Goal: Communication & Community: Connect with others

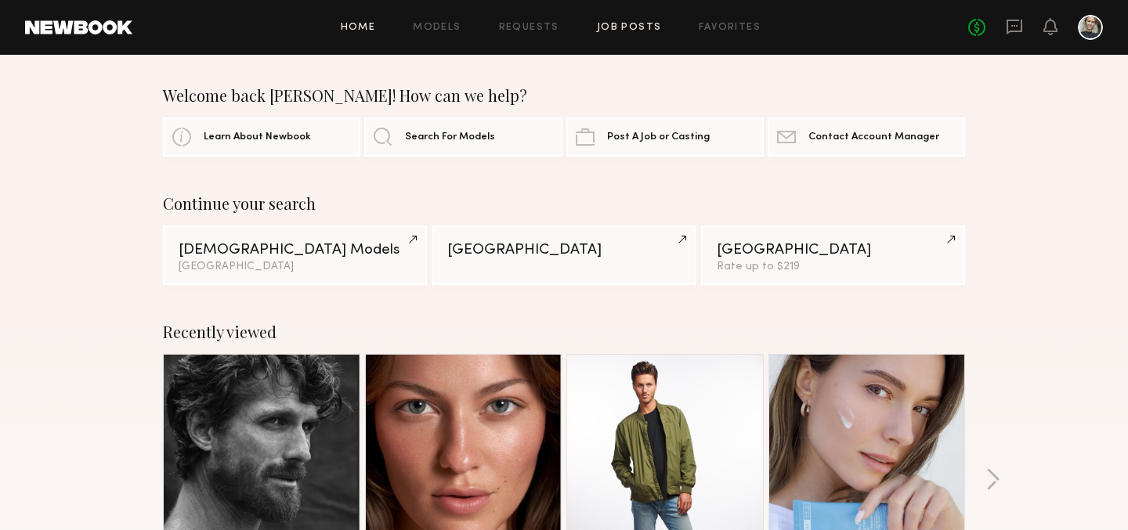
click at [613, 27] on link "Job Posts" at bounding box center [629, 28] width 65 height 10
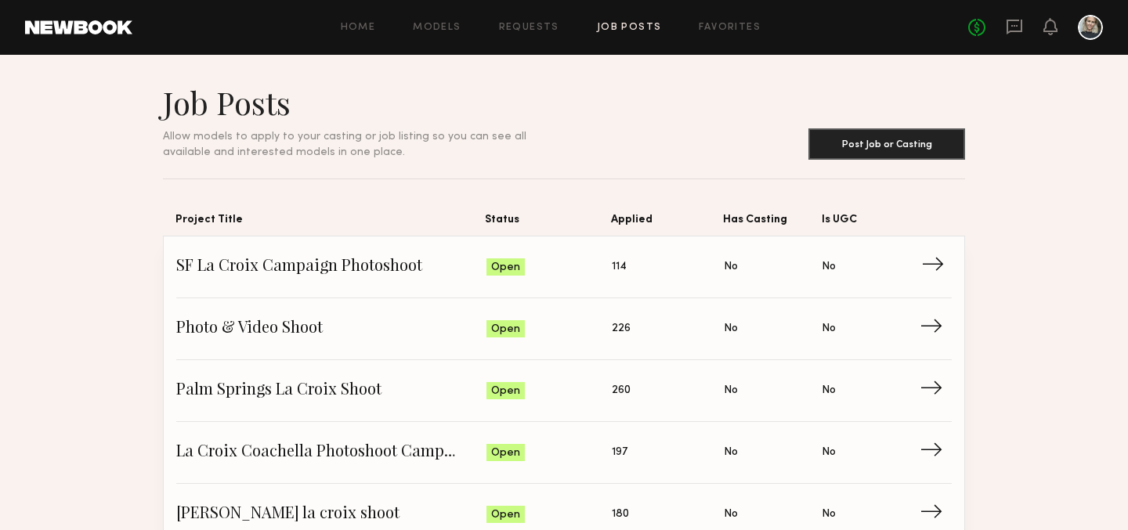
click at [315, 270] on span "SF La Croix Campaign Photoshoot" at bounding box center [331, 267] width 310 height 24
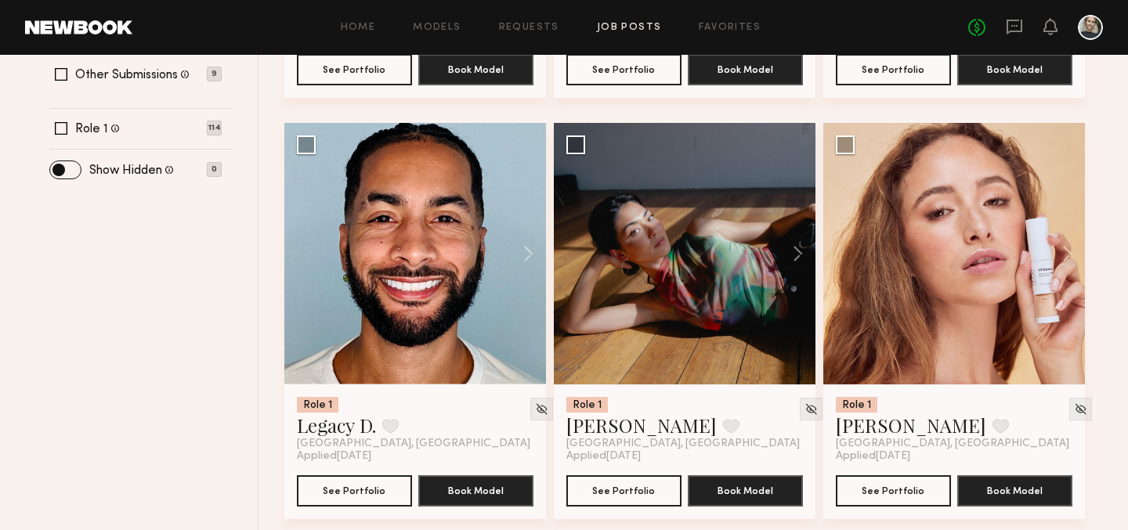
scroll to position [593, 0]
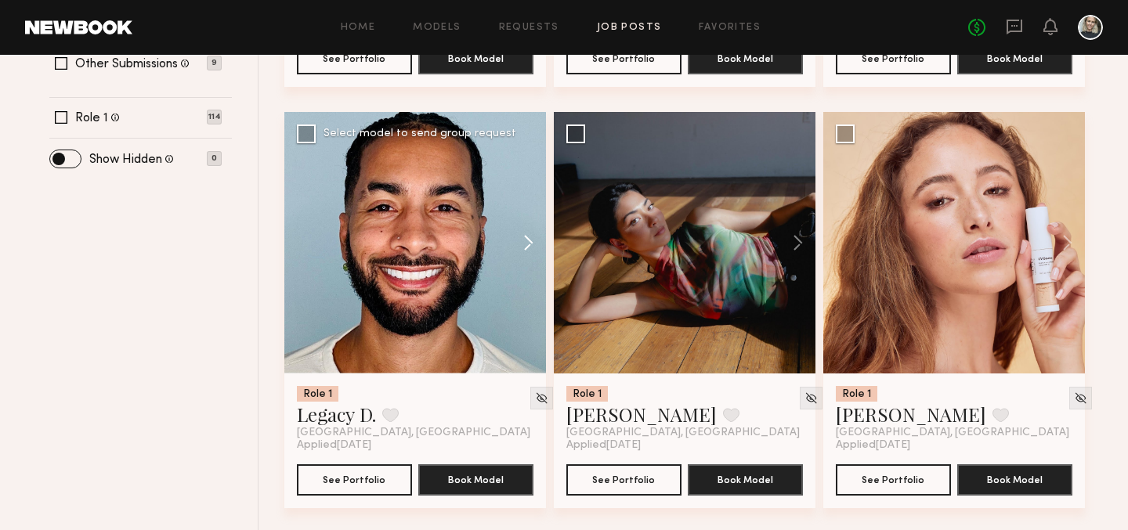
click at [532, 241] on button at bounding box center [521, 243] width 50 height 262
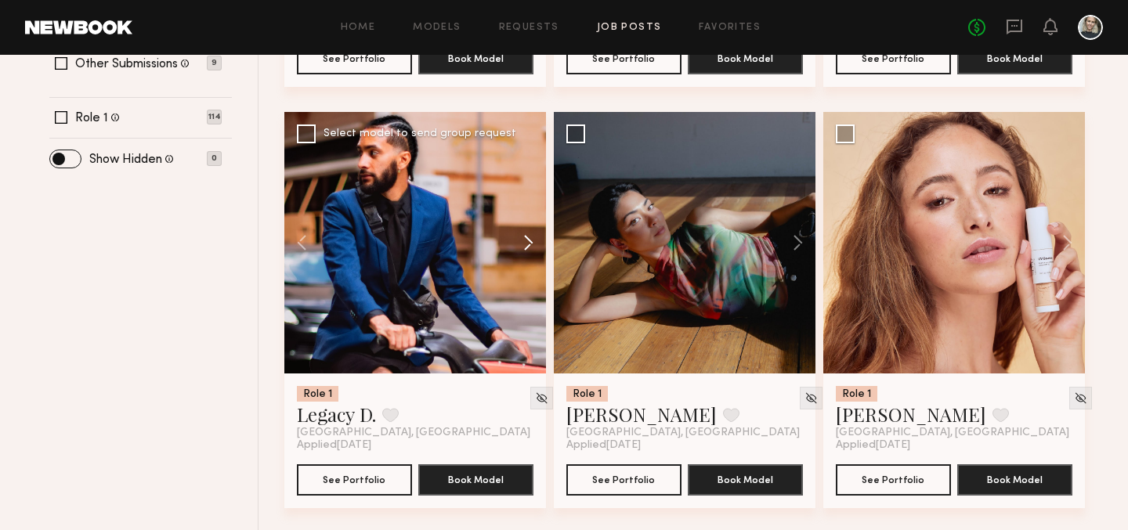
click at [532, 242] on button at bounding box center [521, 243] width 50 height 262
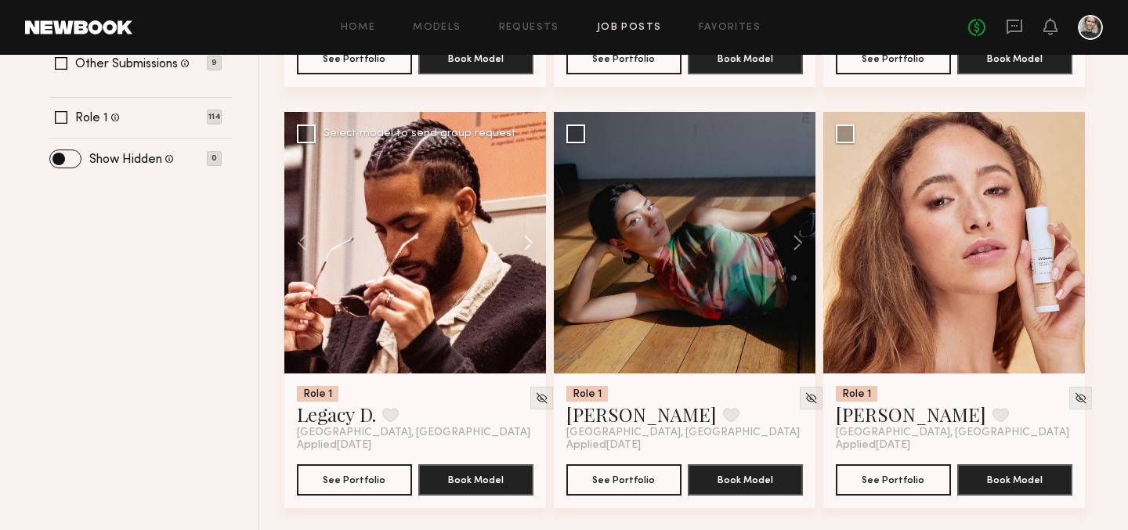
click at [532, 242] on button at bounding box center [521, 243] width 50 height 262
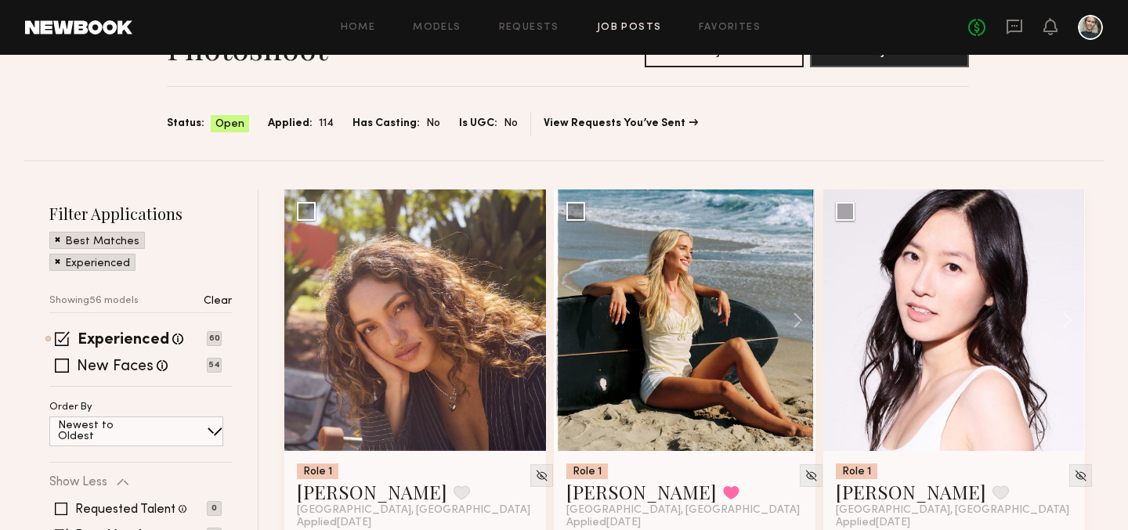
scroll to position [91, 0]
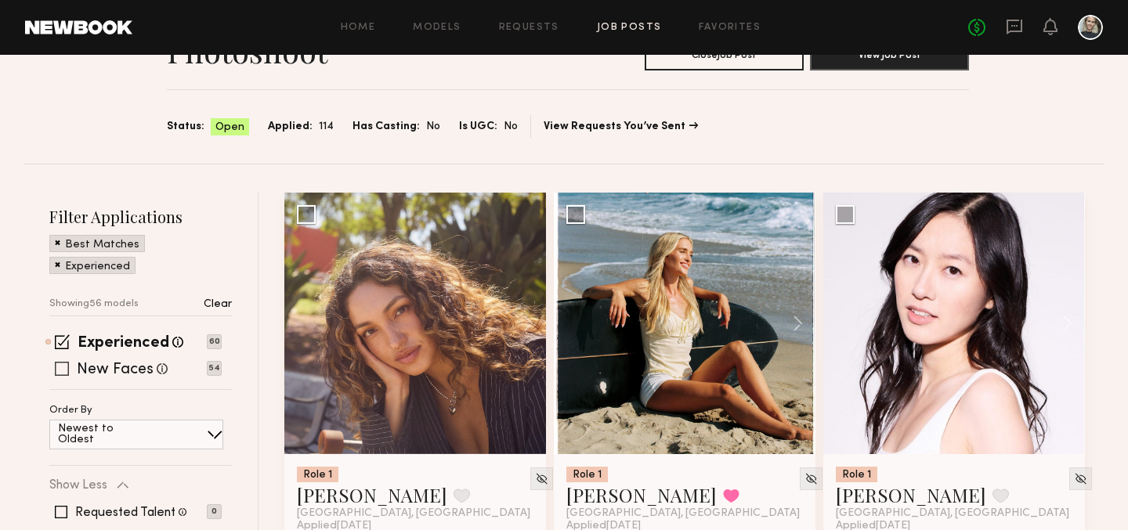
click at [68, 369] on span at bounding box center [62, 369] width 14 height 14
click at [67, 342] on span at bounding box center [62, 342] width 15 height 15
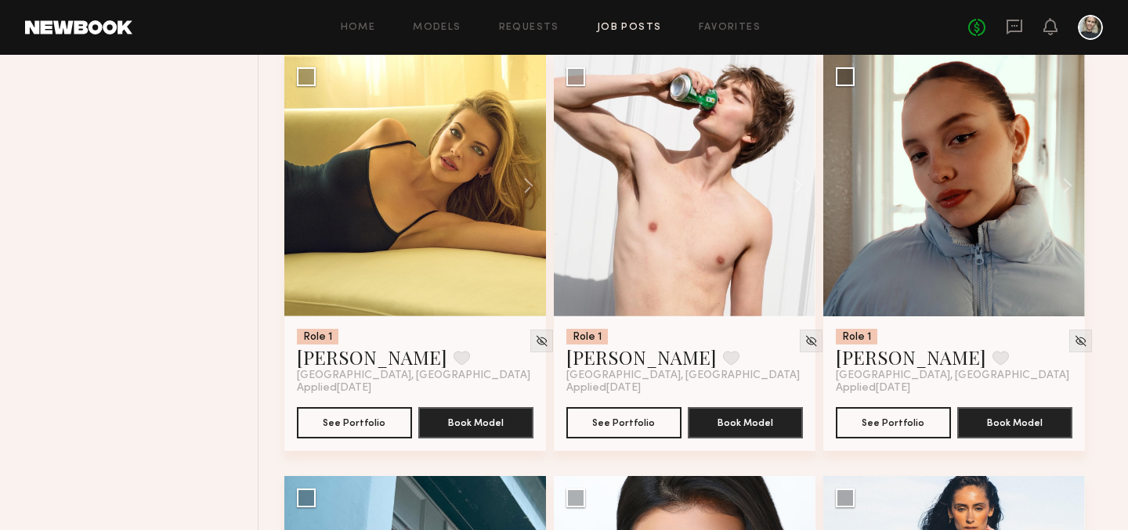
scroll to position [1492, 0]
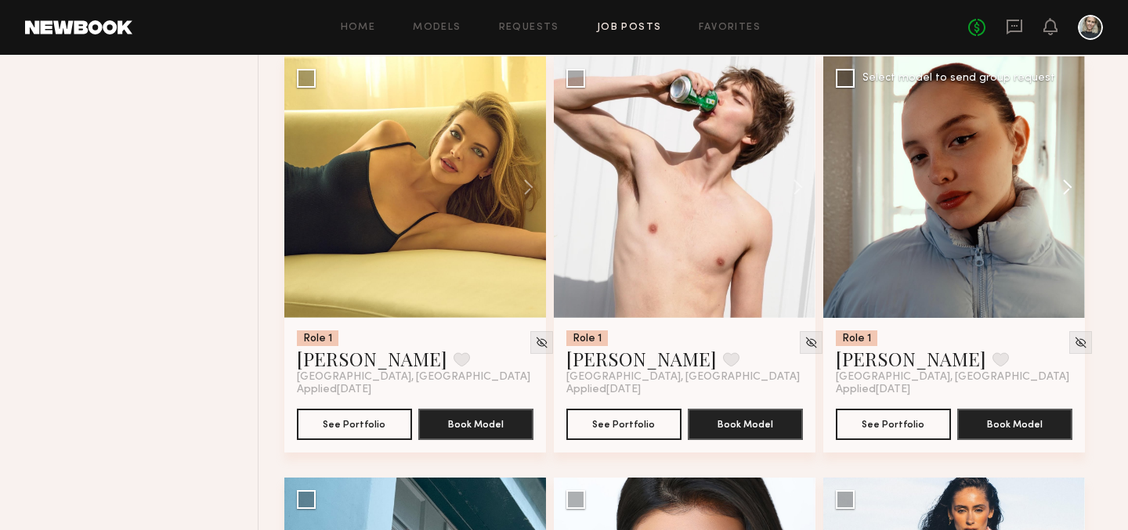
click at [1065, 190] on button at bounding box center [1060, 187] width 50 height 262
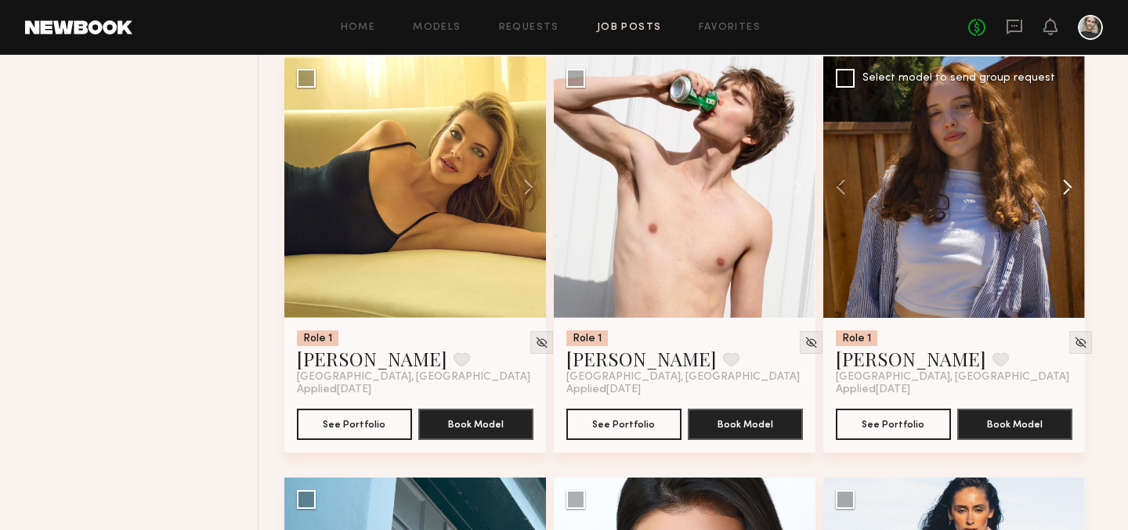
click at [1065, 190] on button at bounding box center [1060, 187] width 50 height 262
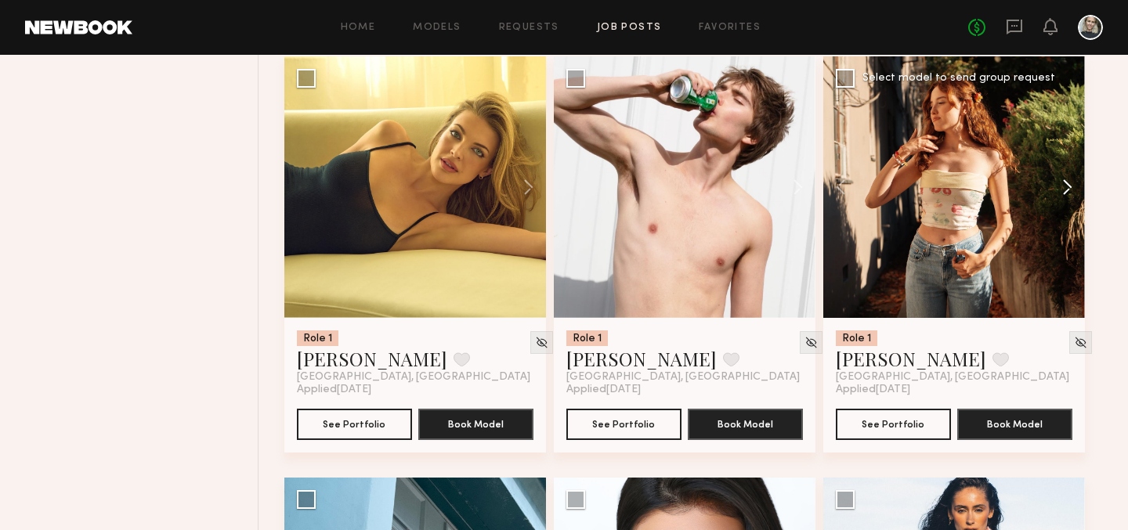
click at [1065, 190] on button at bounding box center [1060, 187] width 50 height 262
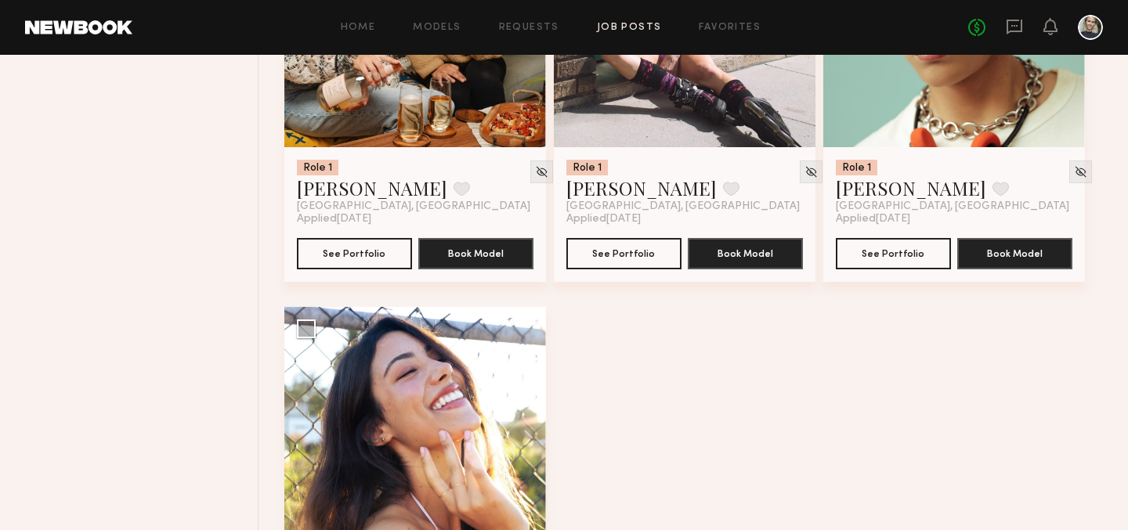
scroll to position [6925, 0]
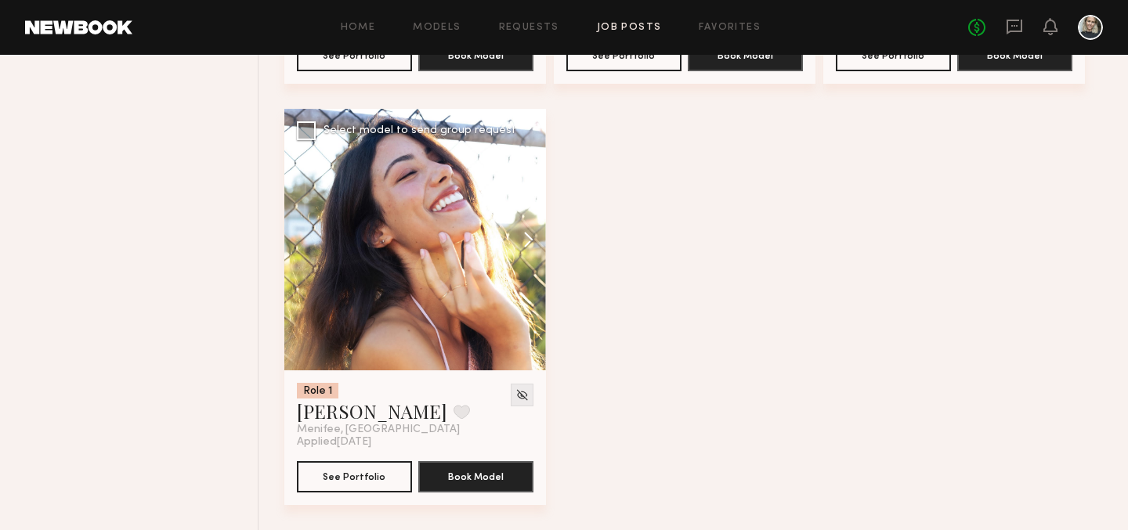
click at [526, 241] on button at bounding box center [521, 240] width 50 height 262
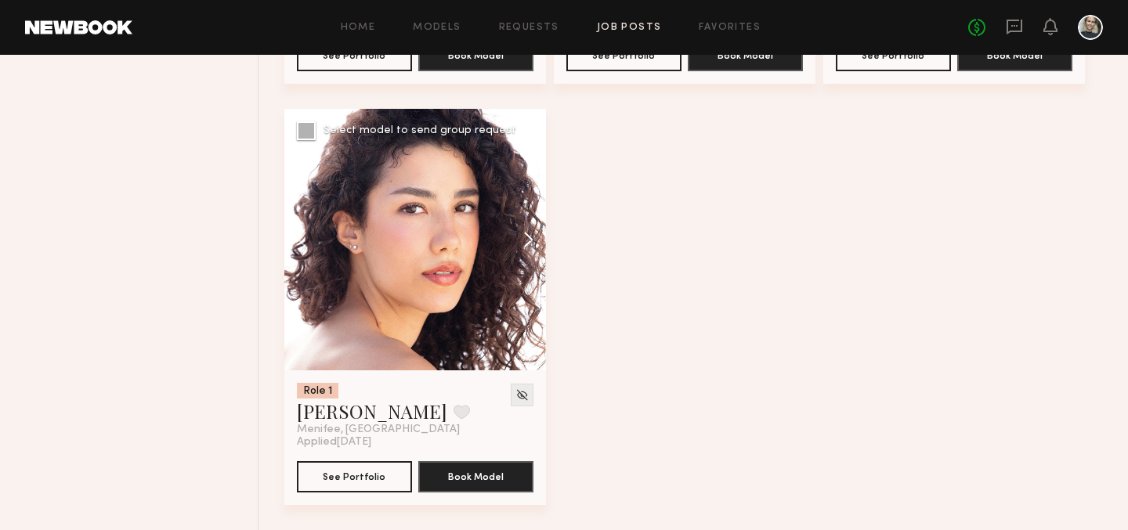
click at [526, 241] on button at bounding box center [521, 240] width 50 height 262
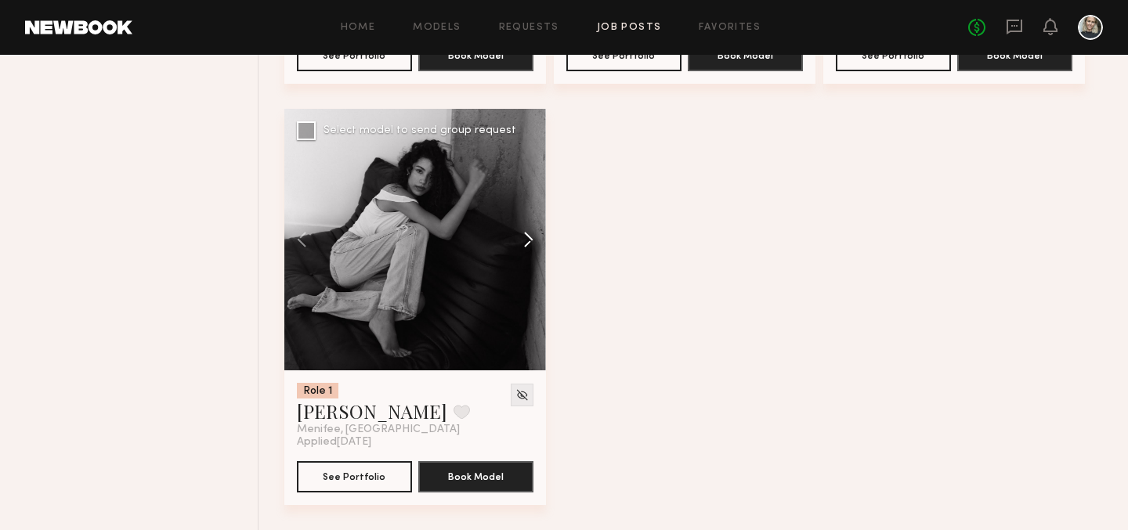
click at [526, 241] on button at bounding box center [521, 240] width 50 height 262
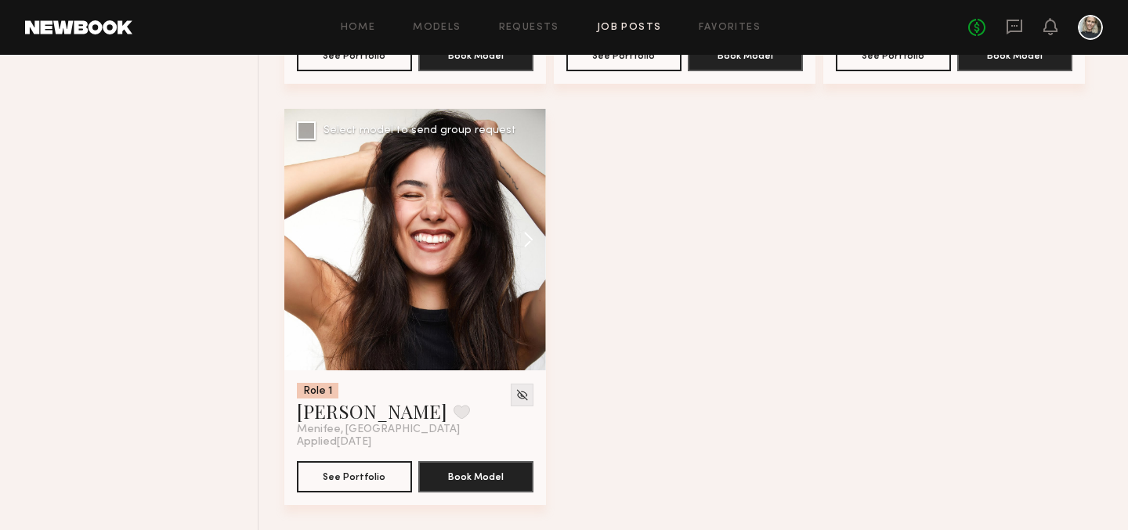
click at [526, 241] on button at bounding box center [521, 240] width 50 height 262
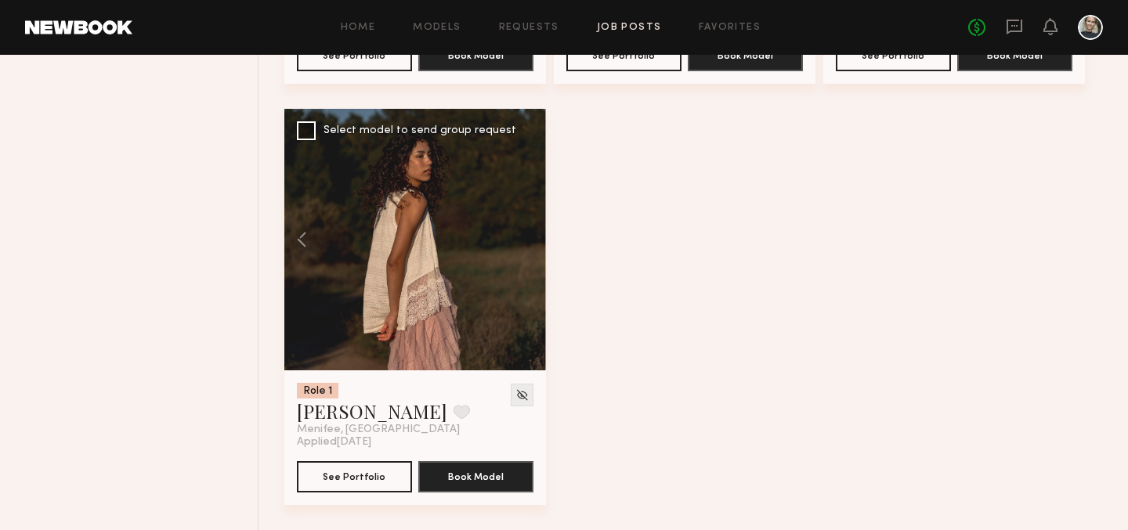
click at [526, 241] on div at bounding box center [415, 240] width 262 height 262
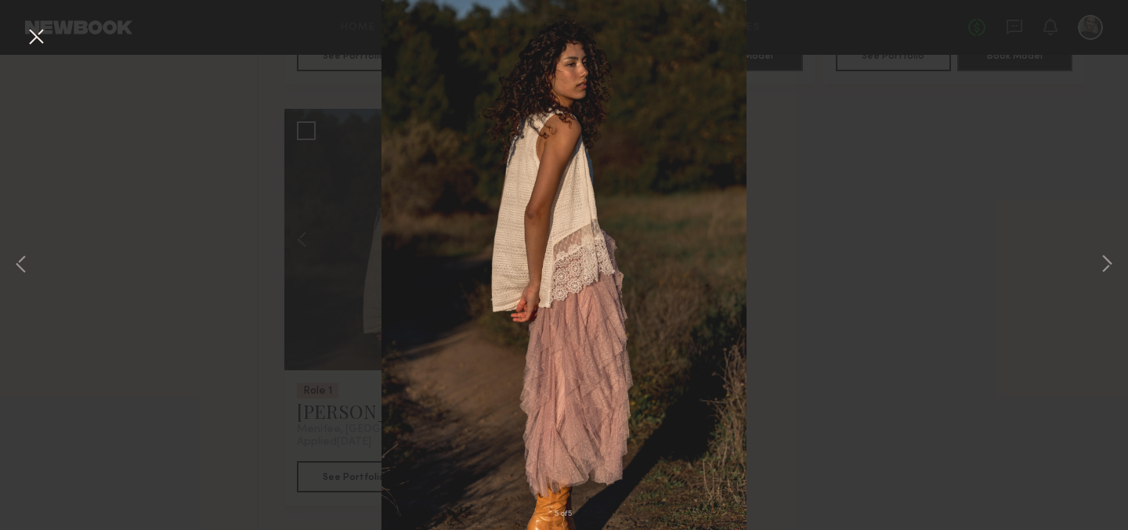
click at [34, 38] on button at bounding box center [36, 38] width 25 height 28
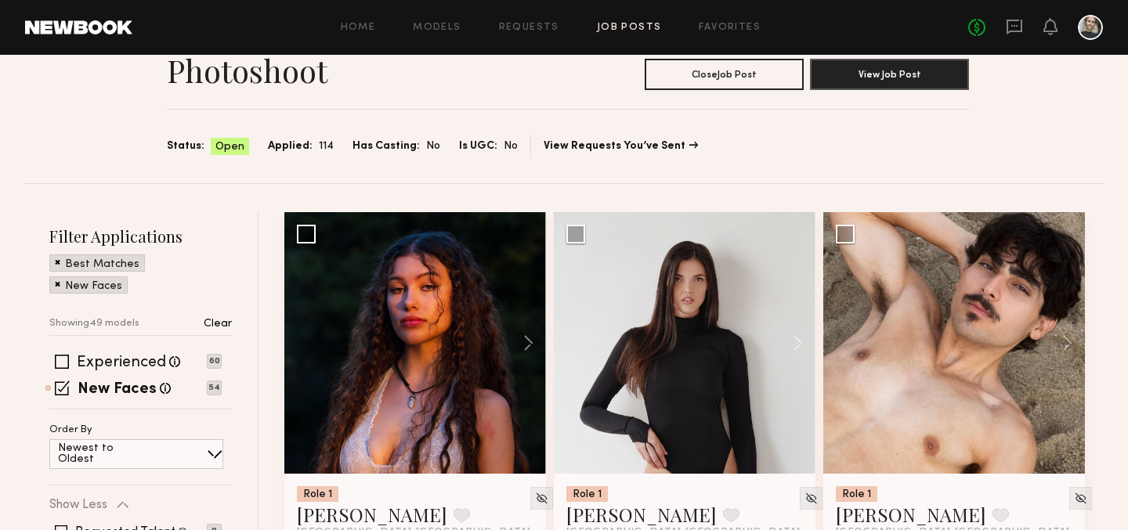
scroll to position [0, 0]
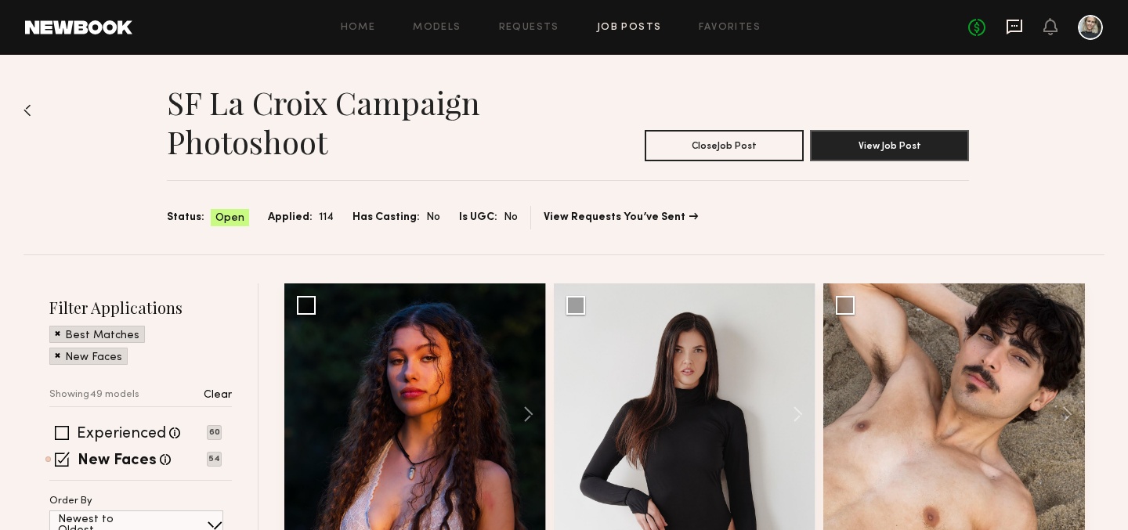
click at [1011, 27] on icon at bounding box center [1014, 26] width 17 height 17
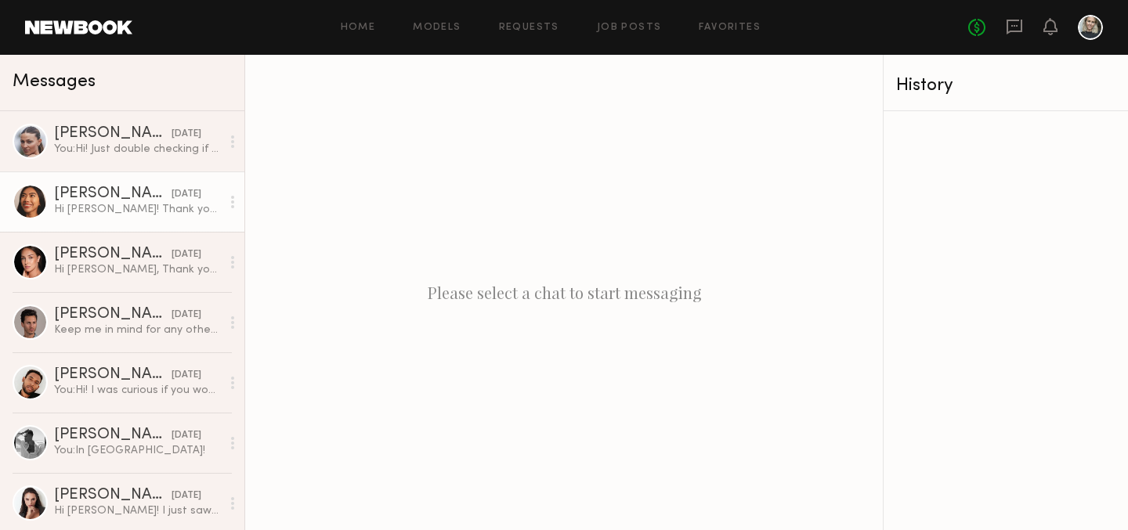
click at [94, 199] on div "[PERSON_NAME]" at bounding box center [113, 194] width 118 height 16
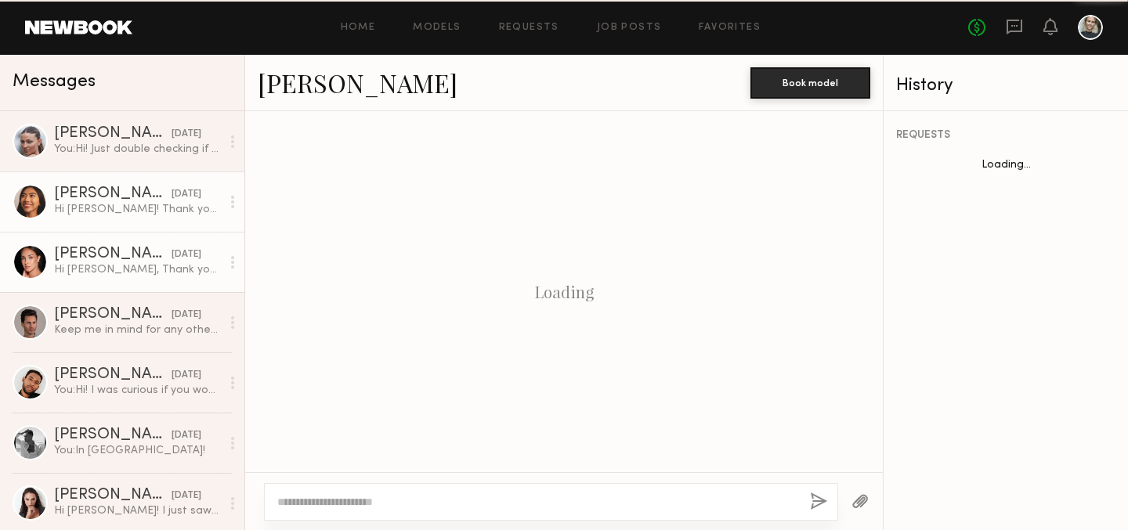
scroll to position [586, 0]
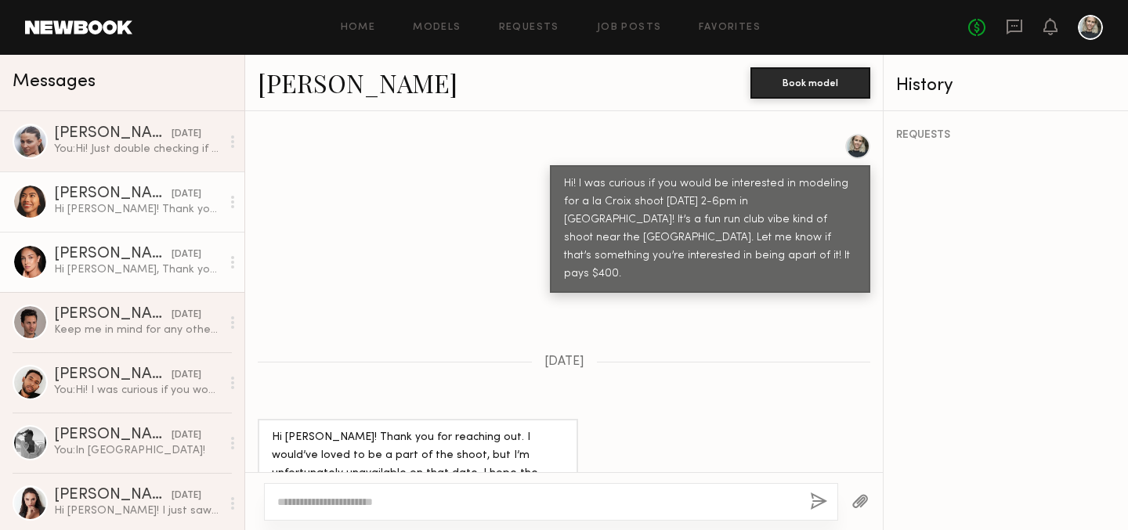
click at [107, 264] on div "Hi [PERSON_NAME], Thank you so much for the invitation — I’d be really happy to…" at bounding box center [137, 269] width 167 height 15
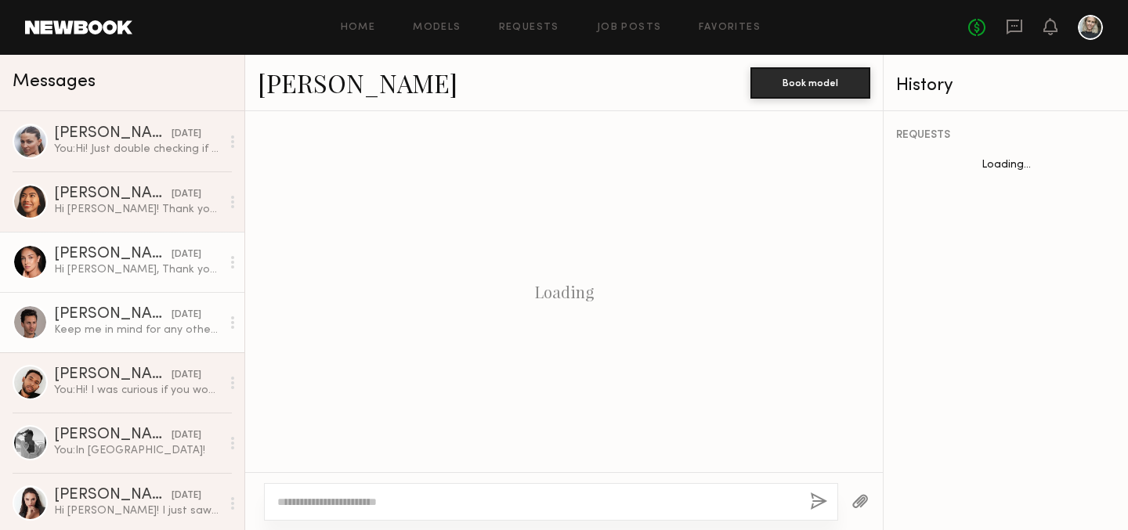
scroll to position [701, 0]
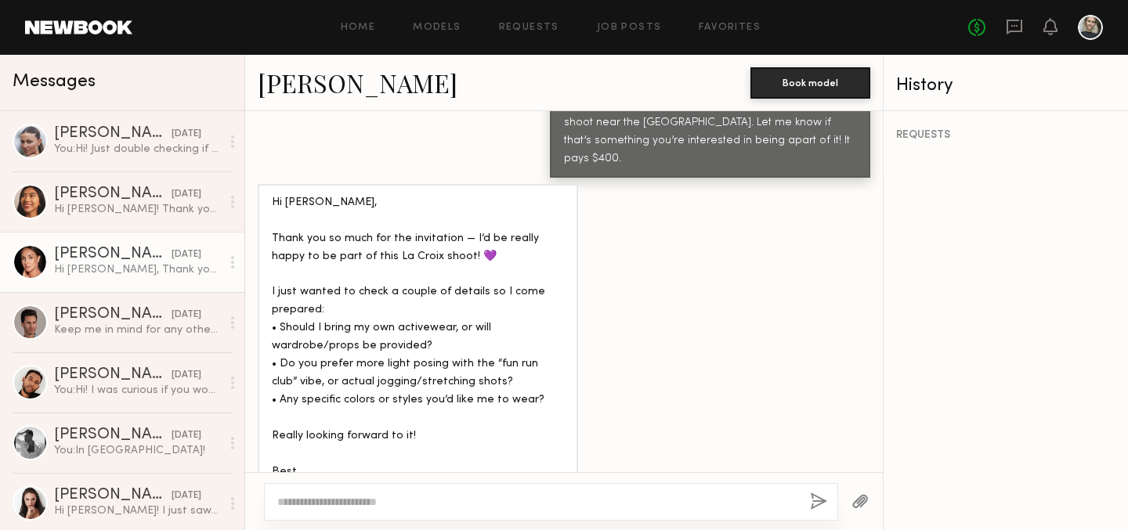
click at [31, 260] on div at bounding box center [30, 261] width 35 height 35
click at [331, 81] on link "[PERSON_NAME]" at bounding box center [358, 83] width 200 height 34
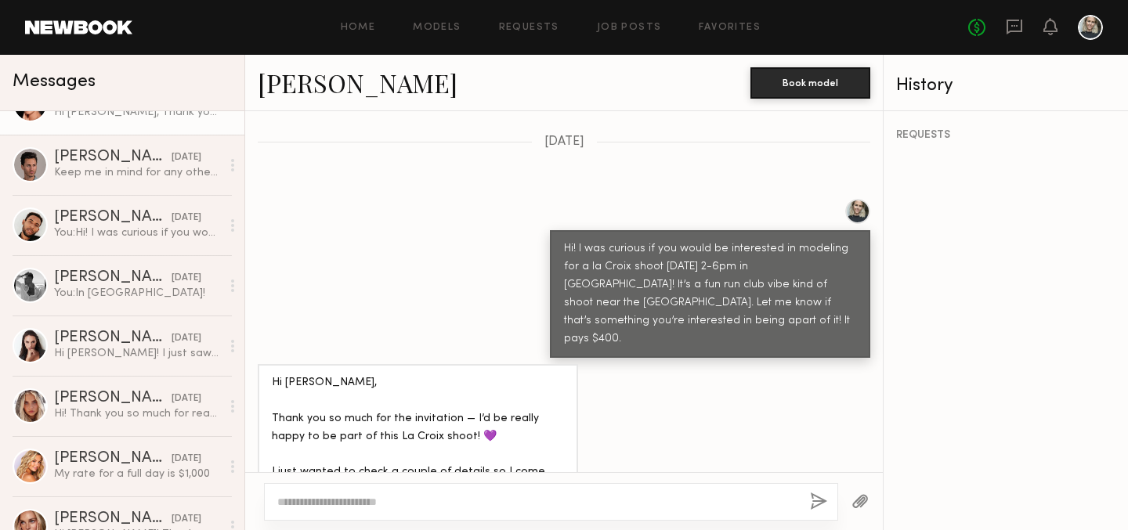
scroll to position [161, 0]
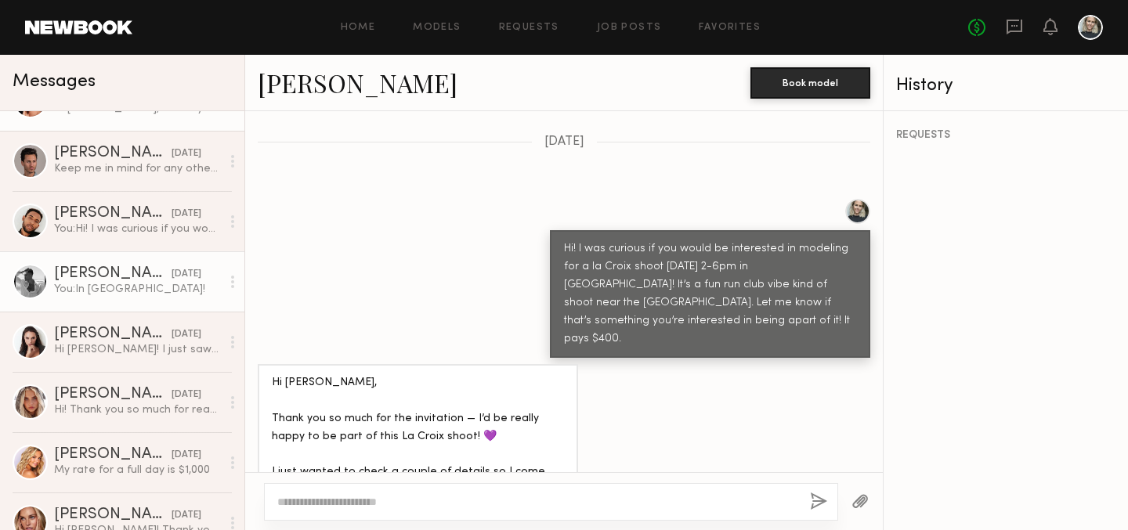
click at [125, 277] on div "[PERSON_NAME]" at bounding box center [113, 274] width 118 height 16
